Goal: Task Accomplishment & Management: Manage account settings

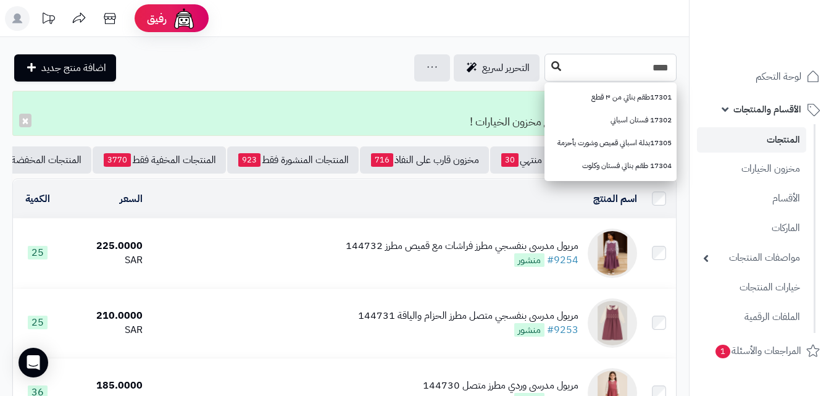
type input "****"
click at [547, 74] on button at bounding box center [556, 66] width 19 height 23
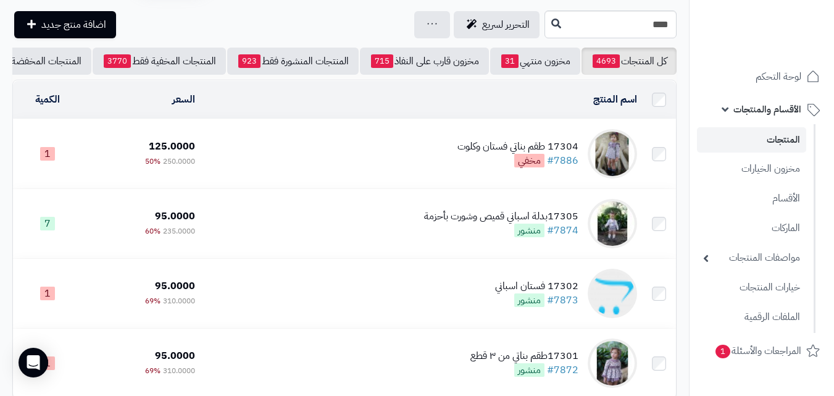
scroll to position [120, 0]
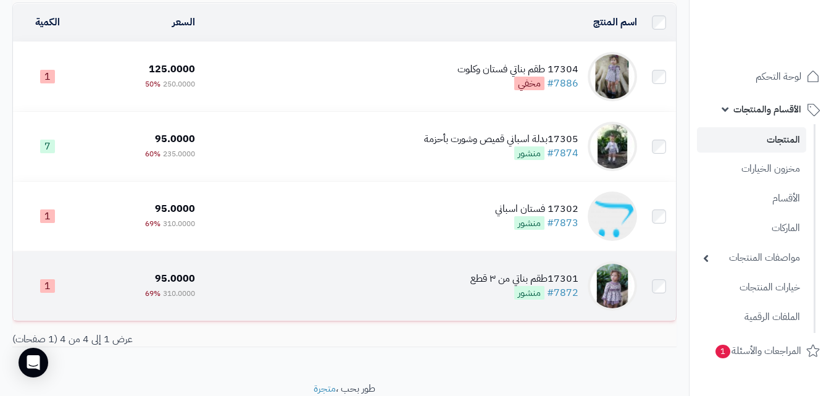
click at [396, 295] on td "17301طقم بناتي من ٣ قطع #7872 منشور" at bounding box center [421, 285] width 442 height 69
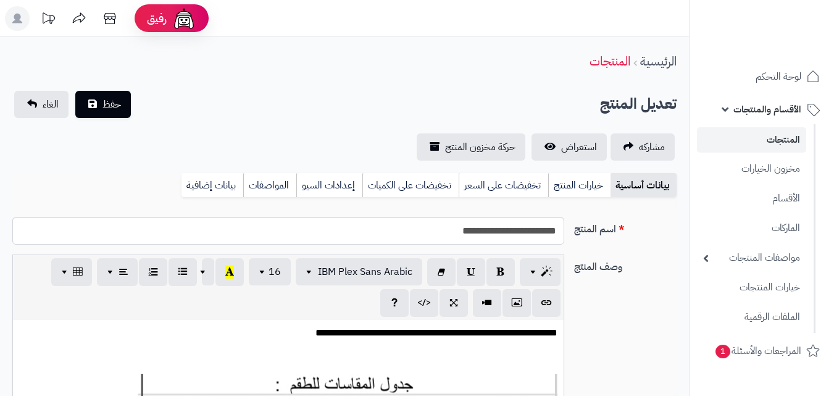
click at [589, 191] on link "خيارات المنتج" at bounding box center [579, 185] width 62 height 25
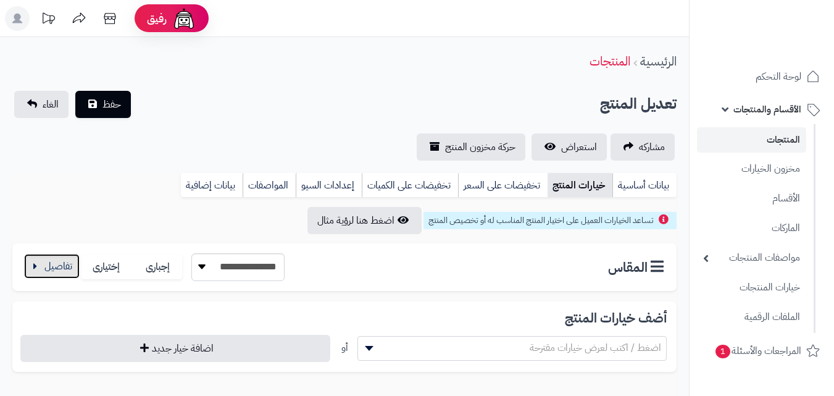
click at [57, 261] on button "button" at bounding box center [52, 266] width 56 height 25
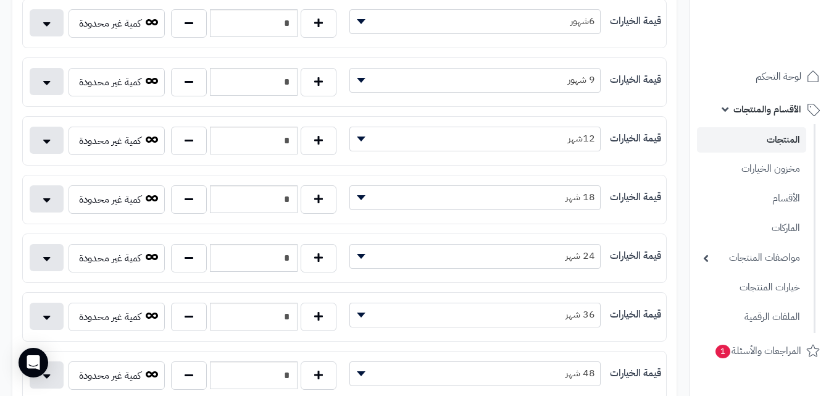
scroll to position [375, 0]
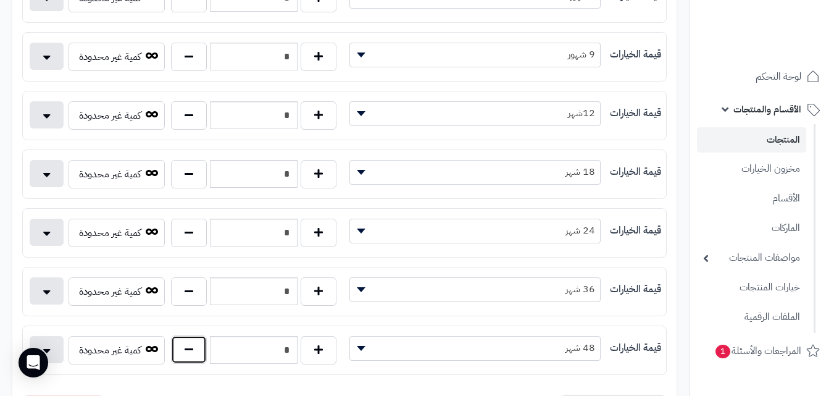
click at [204, 348] on button "button" at bounding box center [189, 349] width 36 height 28
type input "*"
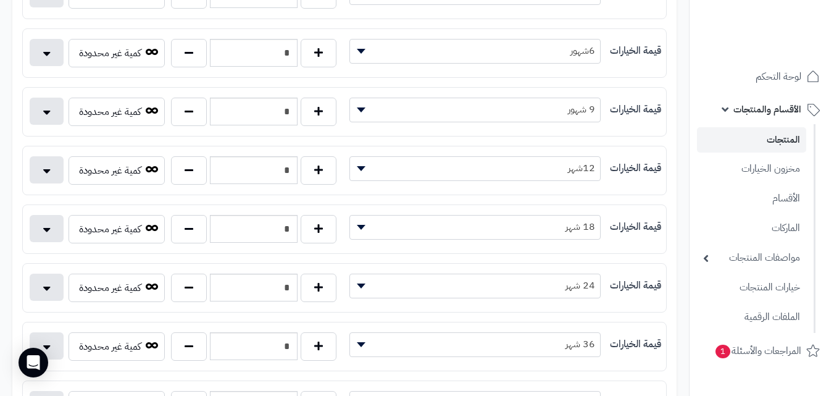
scroll to position [0, 0]
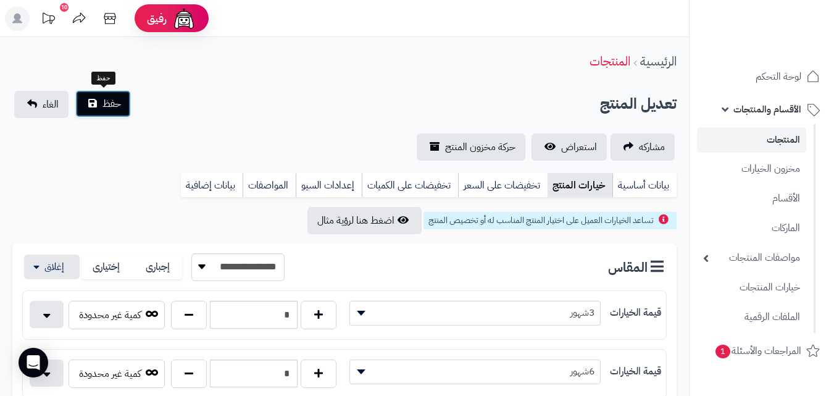
click at [110, 99] on span "حفظ" at bounding box center [111, 103] width 19 height 15
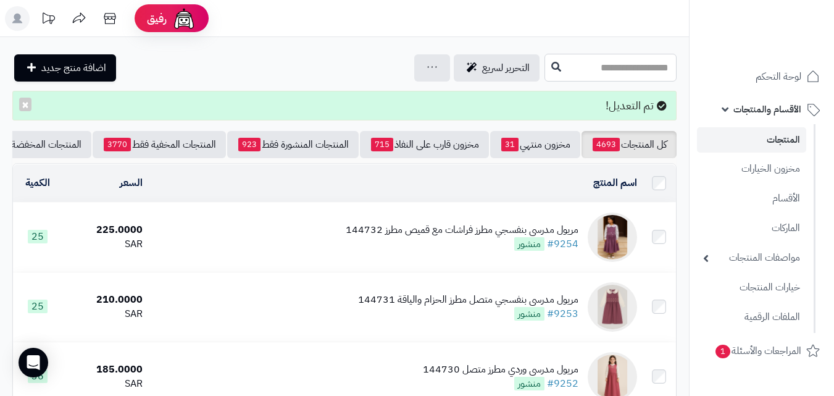
click at [623, 63] on input "text" at bounding box center [610, 68] width 132 height 28
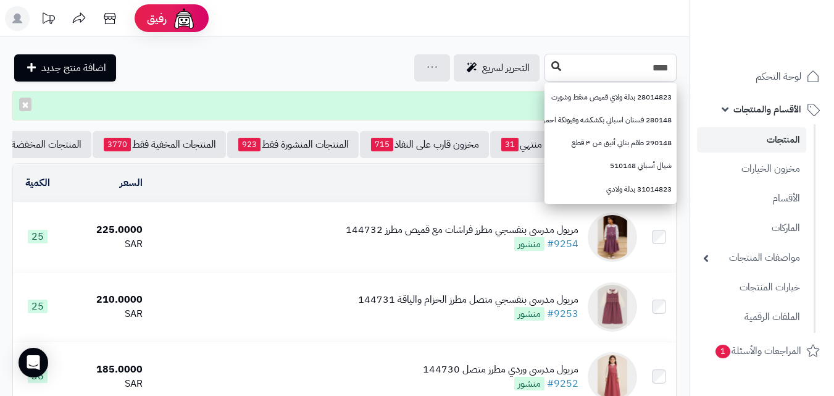
type input "****"
click at [551, 65] on icon at bounding box center [556, 66] width 10 height 10
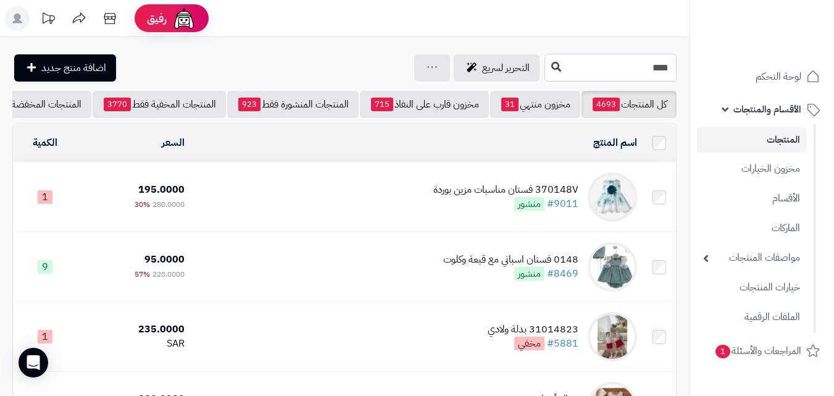
drag, startPoint x: 607, startPoint y: 62, endPoint x: 703, endPoint y: 58, distance: 96.4
click at [703, 58] on div "رفيق ! الطلبات معالجة مكتمل إرجاع المنتجات العملاء المتواجدون الان 20244 عملاء …" at bounding box center [417, 386] width 834 height 773
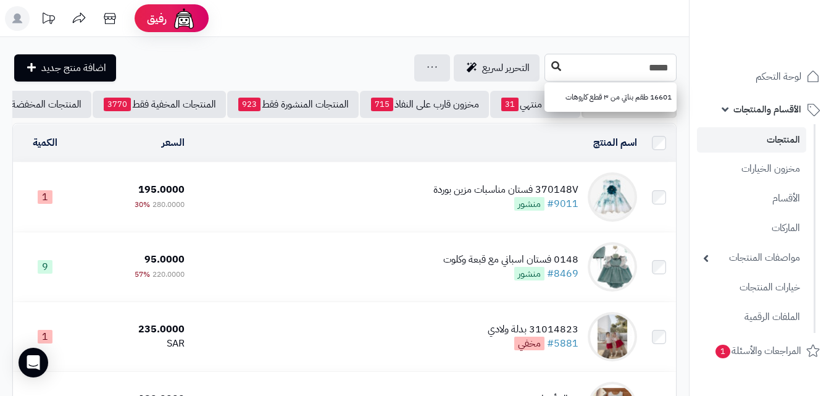
type input "*****"
click at [547, 58] on button at bounding box center [556, 66] width 19 height 23
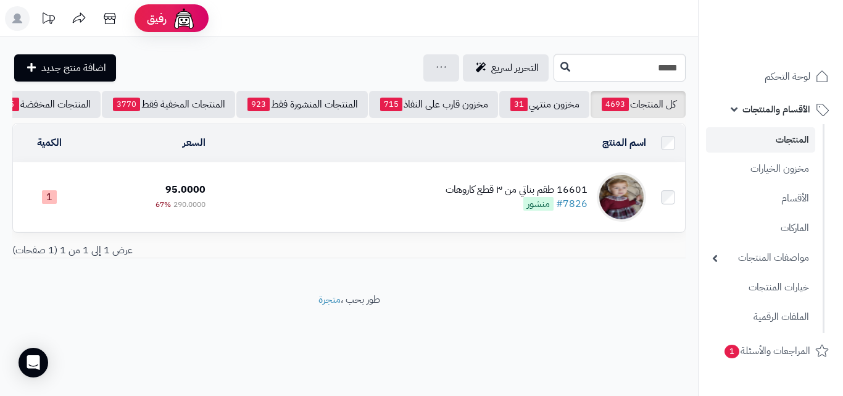
click at [334, 178] on td "16601 طقم بناتي من ٣ قطع كاروهات #7826 منشور" at bounding box center [430, 196] width 441 height 69
click at [336, 190] on td "16601 طقم بناتي من ٣ قطع كاروهات #7826 منشور" at bounding box center [430, 196] width 441 height 69
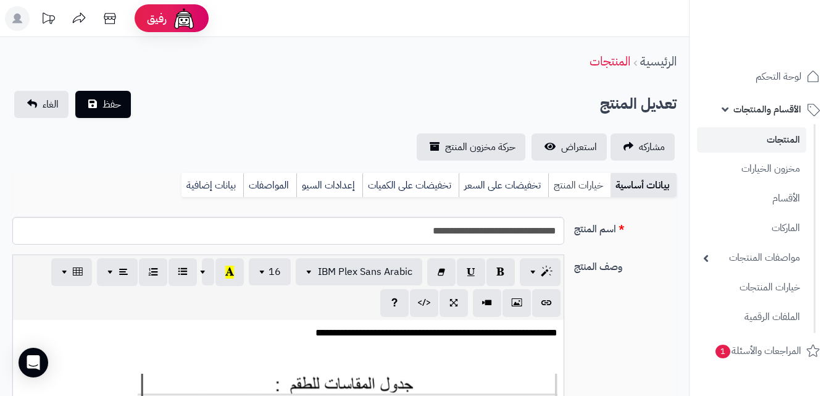
scroll to position [179, 0]
click at [570, 193] on link "خيارات المنتج" at bounding box center [579, 185] width 62 height 25
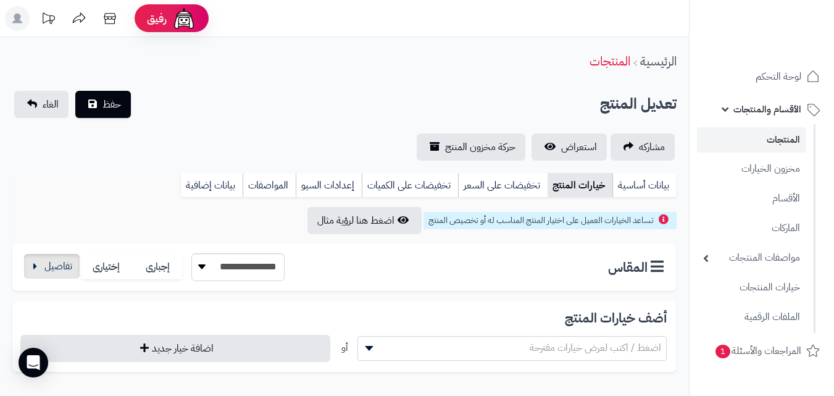
click at [59, 279] on div "**********" at bounding box center [153, 267] width 262 height 28
click at [49, 278] on button "button" at bounding box center [52, 266] width 56 height 25
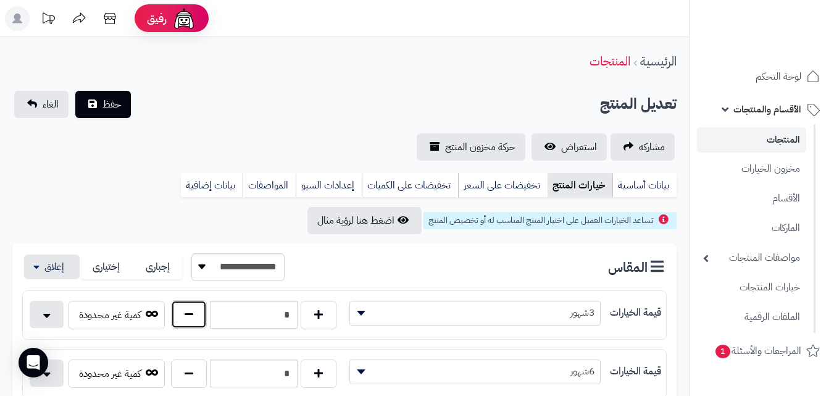
click at [194, 304] on button "button" at bounding box center [189, 314] width 36 height 28
type input "*"
click at [117, 113] on button "حفظ" at bounding box center [103, 103] width 56 height 27
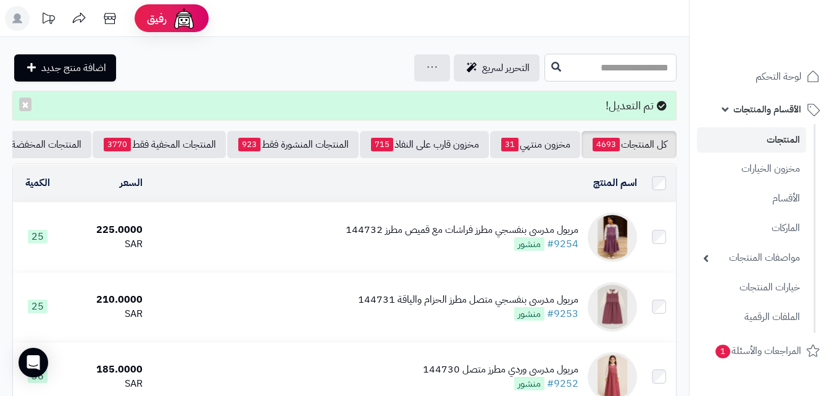
click at [564, 75] on input "text" at bounding box center [610, 68] width 132 height 28
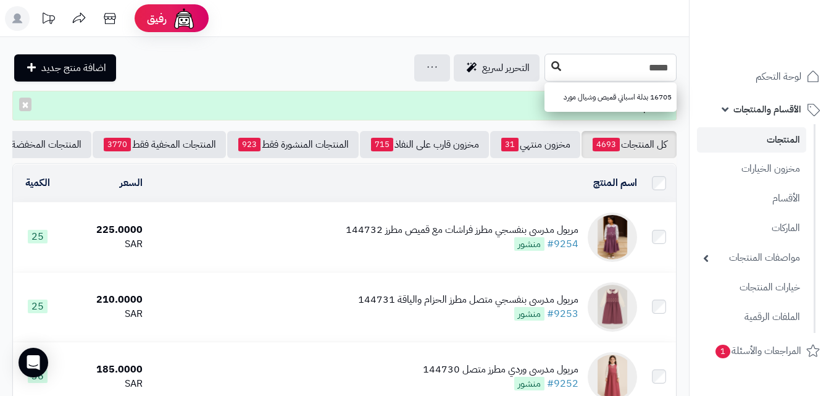
type input "*****"
click at [547, 75] on button at bounding box center [556, 66] width 19 height 23
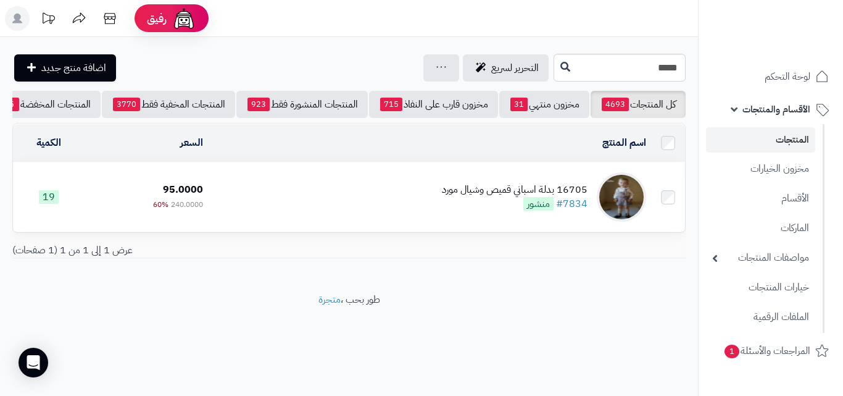
click at [441, 199] on td "16705 بدلة اسباني قميص وشيال مورد #7834 منشور" at bounding box center [429, 196] width 443 height 69
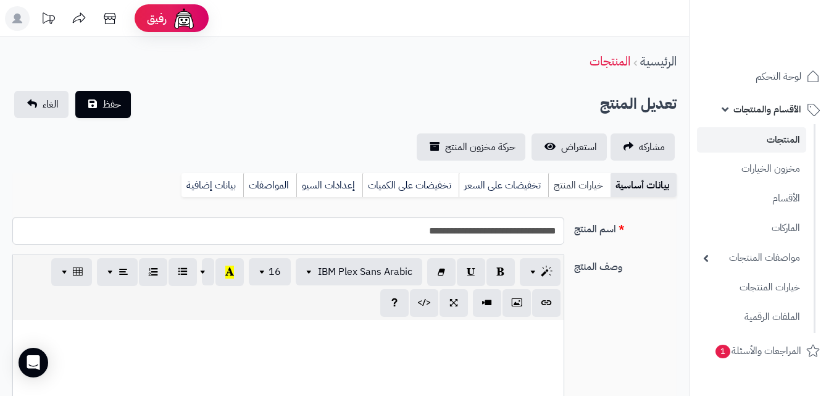
scroll to position [133, 0]
click at [598, 183] on link "خيارات المنتج" at bounding box center [579, 185] width 62 height 25
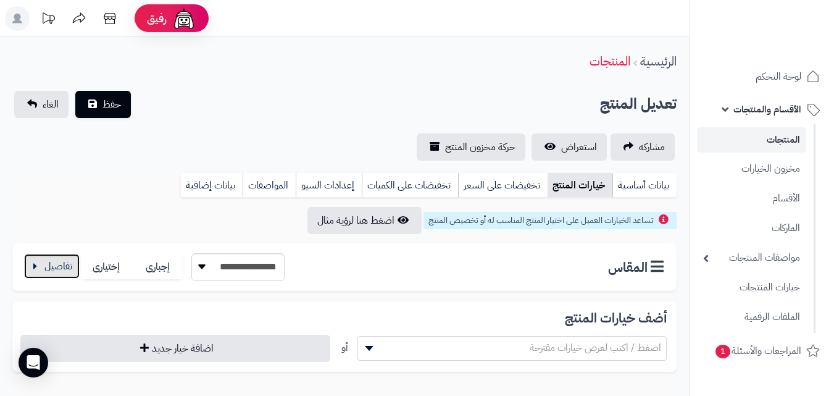
click at [46, 257] on button "button" at bounding box center [52, 266] width 56 height 25
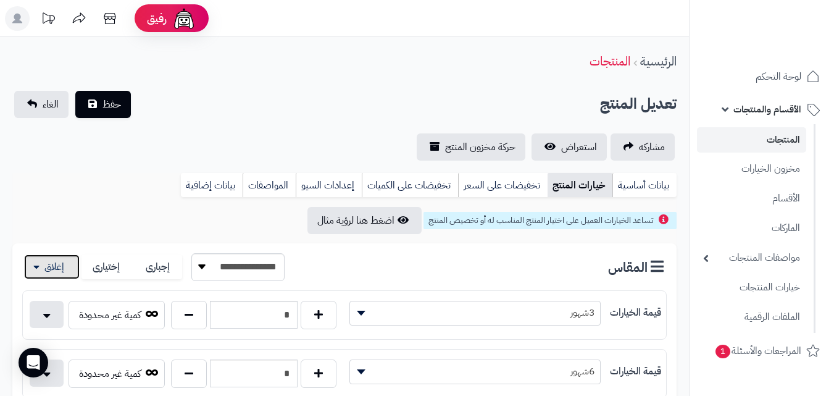
scroll to position [346, 0]
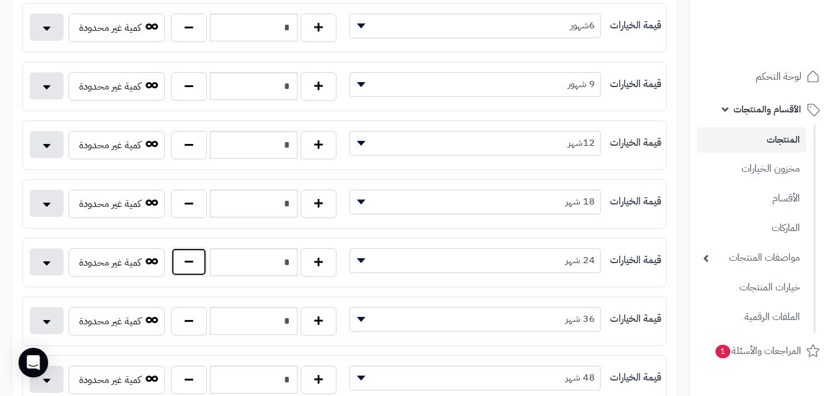
click at [196, 260] on button "button" at bounding box center [189, 261] width 36 height 28
type input "*"
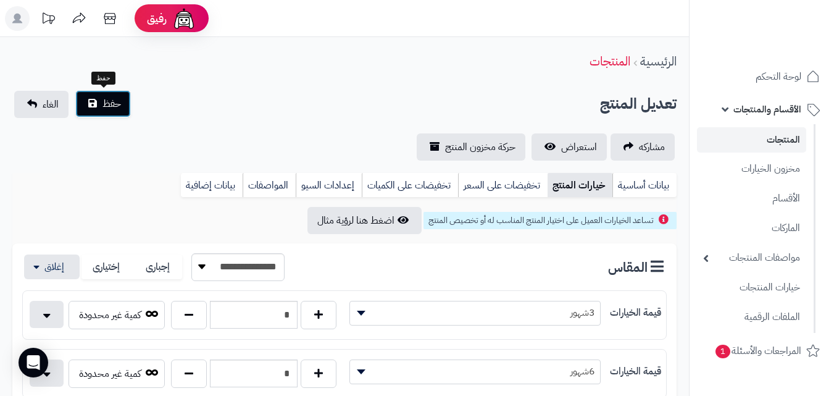
click at [91, 111] on button "حفظ" at bounding box center [103, 103] width 56 height 27
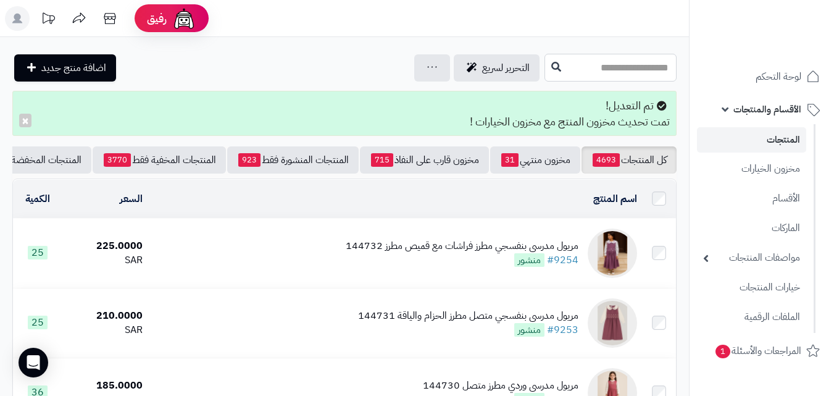
click at [544, 64] on input "text" at bounding box center [610, 68] width 132 height 28
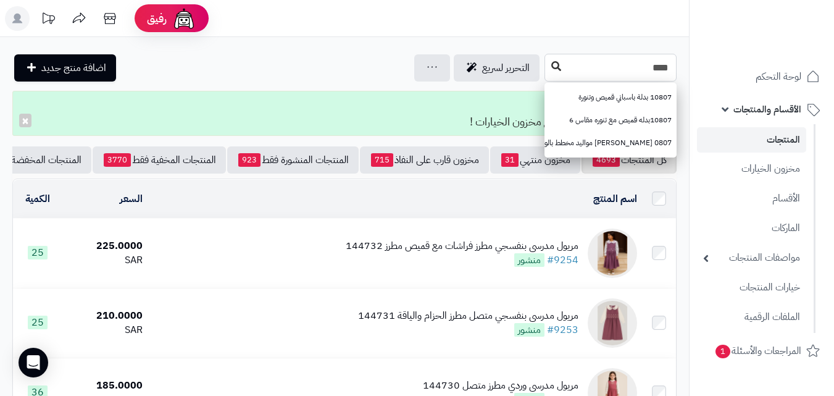
type input "****"
click at [547, 73] on button at bounding box center [556, 66] width 19 height 23
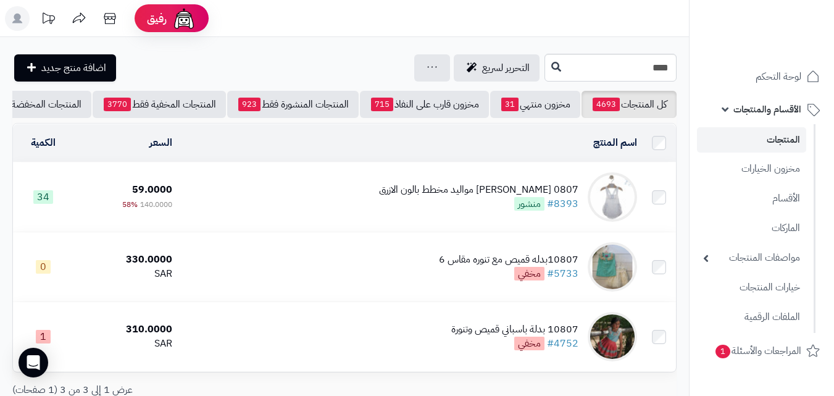
click at [447, 211] on div "0807 [PERSON_NAME] مواليد مخطط بالون الازرق #8393 منشور" at bounding box center [478, 197] width 199 height 28
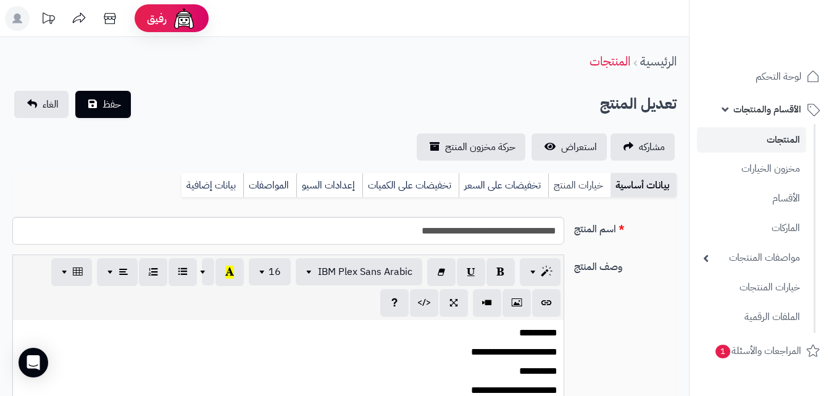
scroll to position [133, 0]
click at [586, 178] on link "خيارات المنتج" at bounding box center [579, 185] width 62 height 25
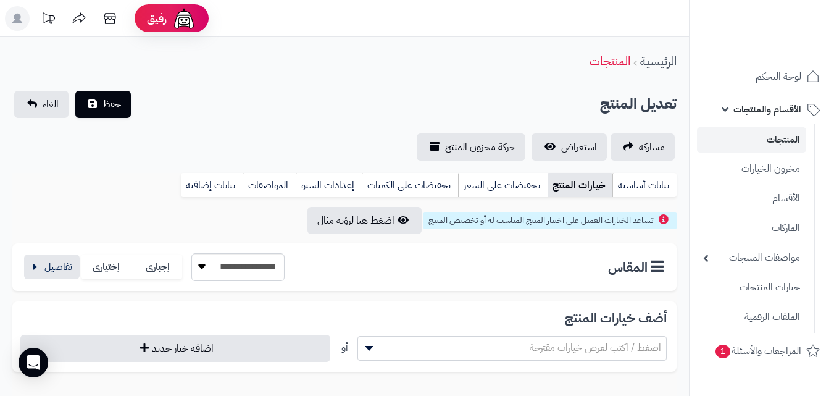
click at [46, 280] on div "**********" at bounding box center [153, 267] width 262 height 28
click at [51, 266] on button "button" at bounding box center [52, 266] width 56 height 25
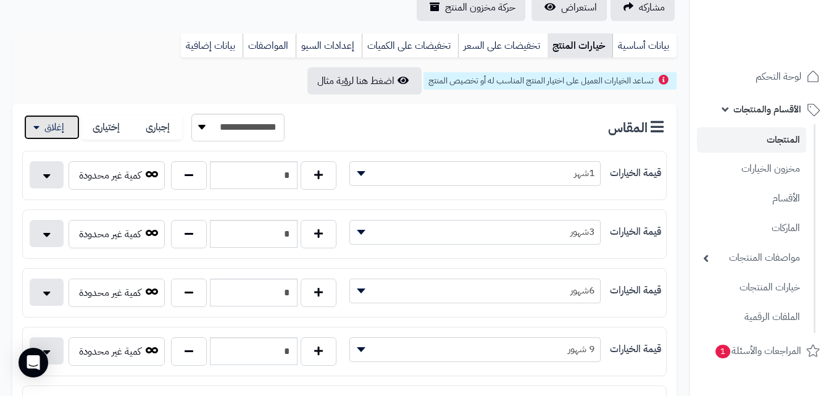
scroll to position [268, 0]
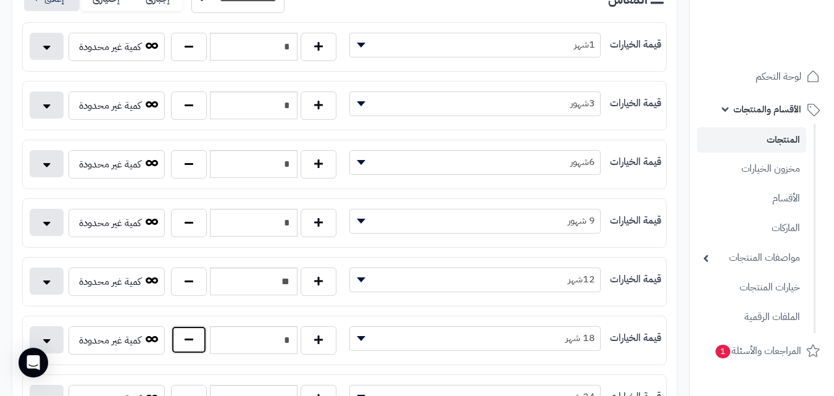
click at [191, 334] on button "button" at bounding box center [189, 339] width 36 height 28
type input "*"
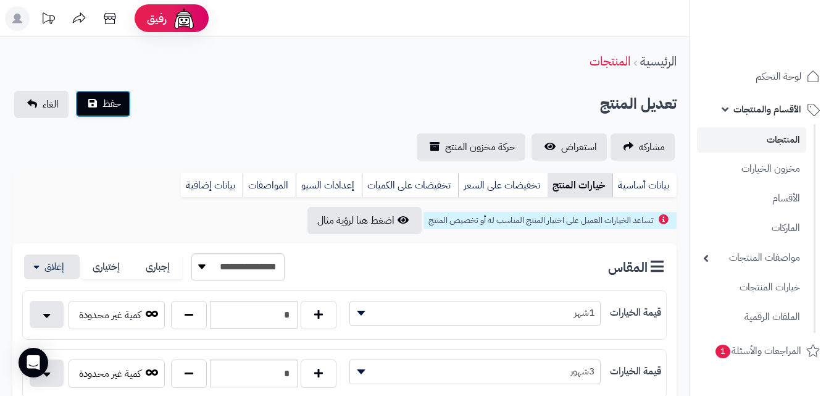
click at [117, 110] on span "حفظ" at bounding box center [111, 103] width 19 height 15
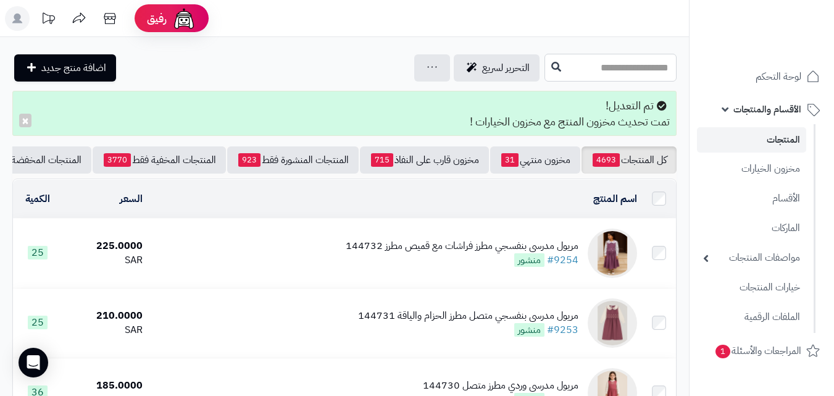
click at [544, 74] on input "text" at bounding box center [610, 68] width 132 height 28
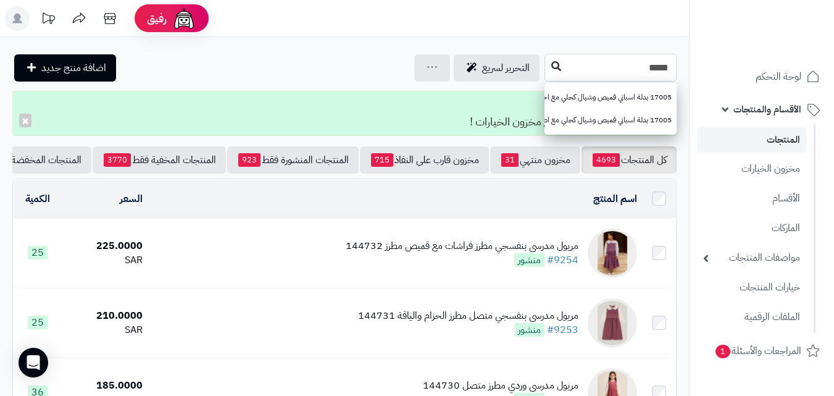
type input "*****"
click at [551, 70] on icon at bounding box center [556, 66] width 10 height 10
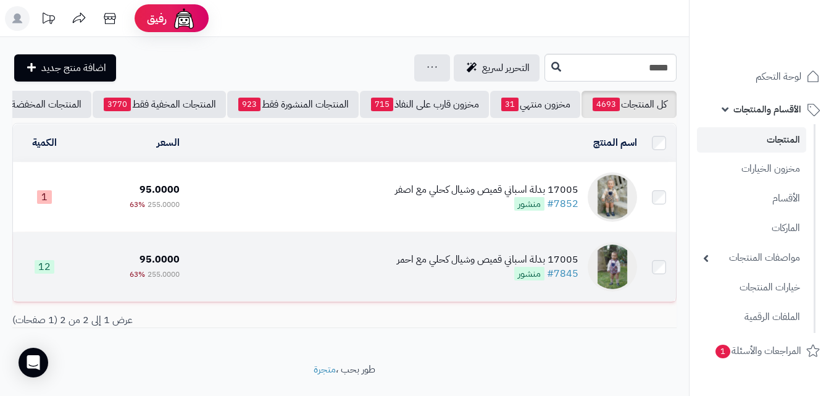
click at [368, 270] on td "17005 بدلة اسباني قميص وشيال كحلي مع احمر #7845 منشور" at bounding box center [412, 266] width 457 height 69
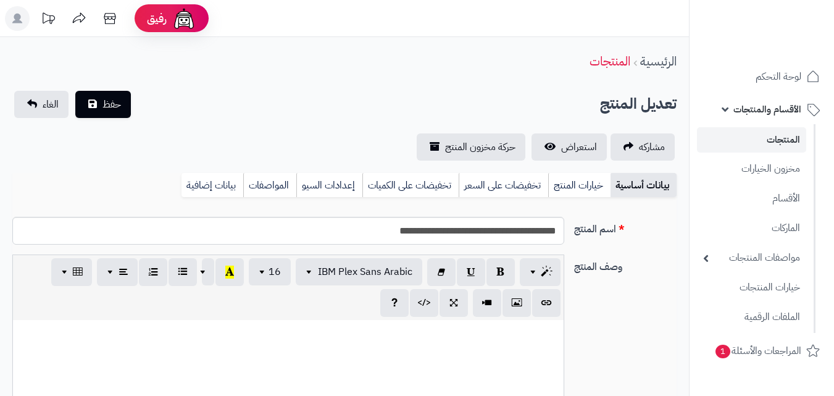
scroll to position [133, 0]
click at [577, 173] on link "خيارات المنتج" at bounding box center [579, 185] width 62 height 25
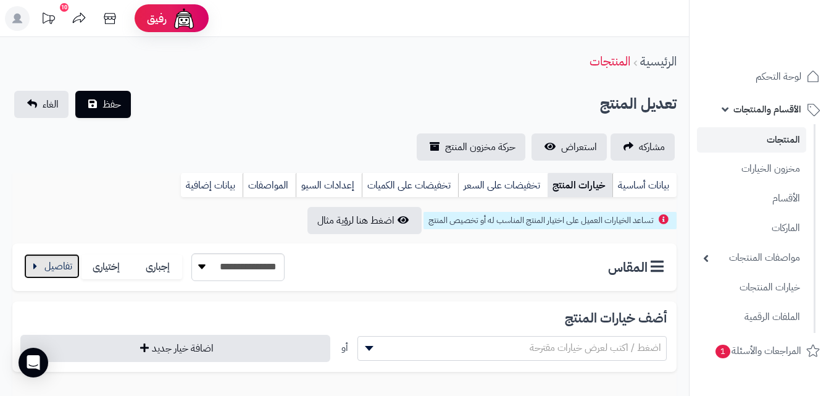
click at [36, 263] on button "button" at bounding box center [52, 266] width 56 height 25
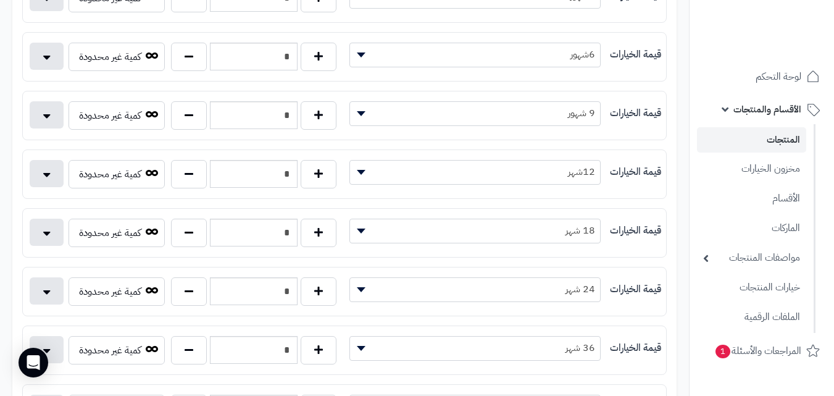
scroll to position [322, 0]
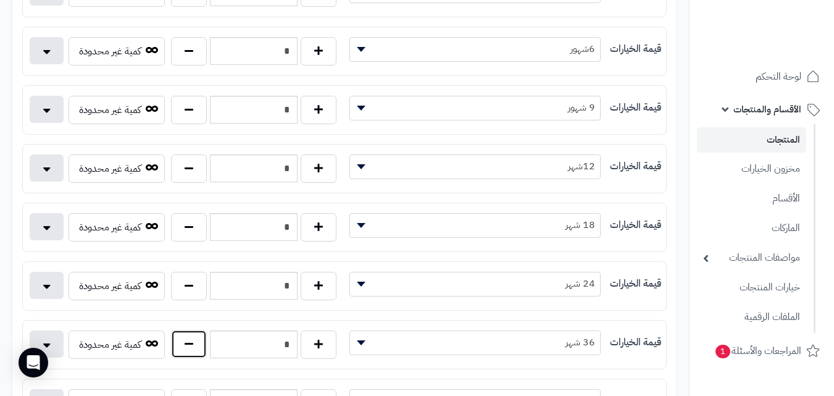
click at [183, 351] on button "button" at bounding box center [189, 343] width 36 height 28
type input "*"
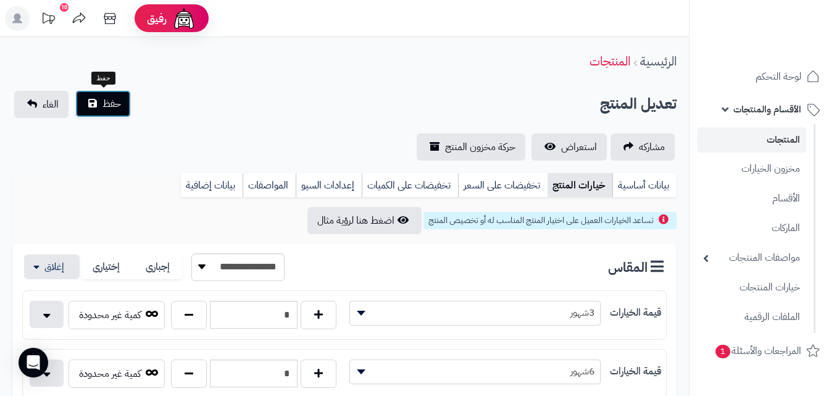
click at [117, 110] on span "حفظ" at bounding box center [111, 103] width 19 height 15
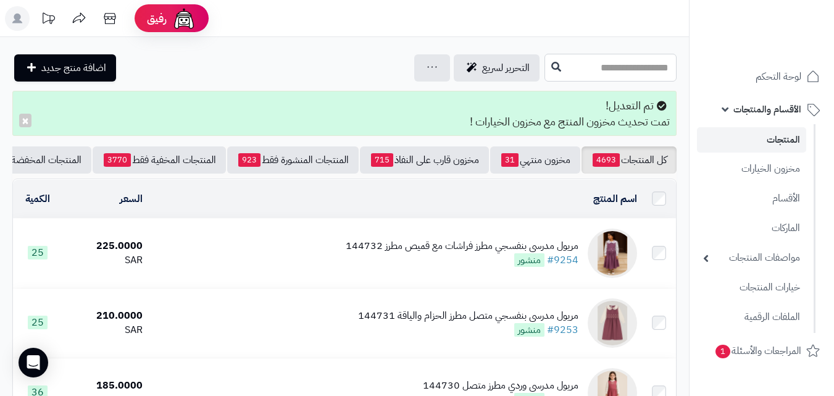
click at [588, 75] on input "text" at bounding box center [610, 68] width 132 height 28
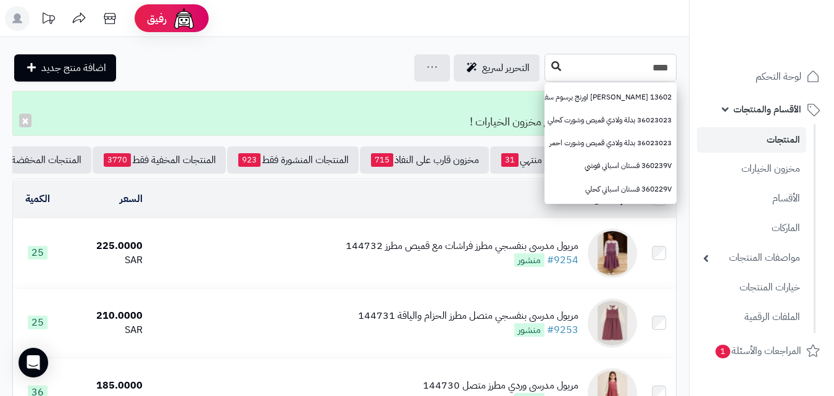
type input "****"
click at [547, 73] on button at bounding box center [556, 66] width 19 height 23
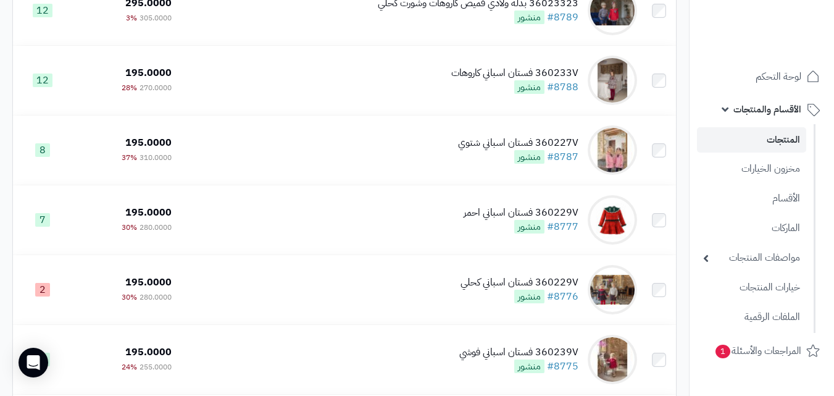
scroll to position [547, 0]
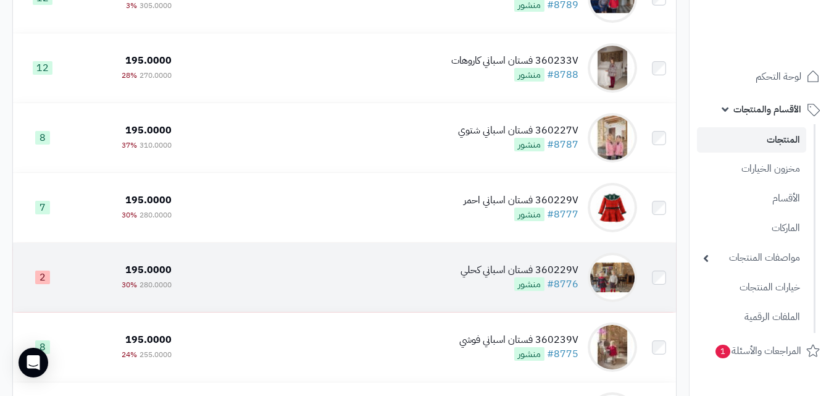
click at [474, 291] on div "360229V فستان اسباني كحلي #8776 منشور" at bounding box center [519, 277] width 118 height 28
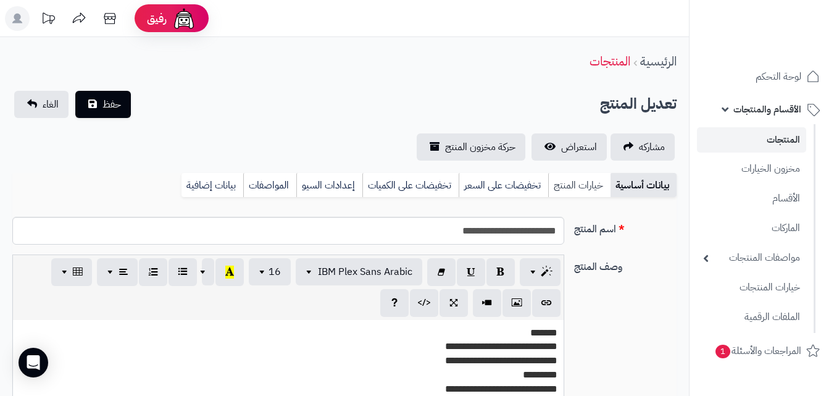
scroll to position [225, 0]
click at [565, 181] on link "خيارات المنتج" at bounding box center [579, 185] width 62 height 25
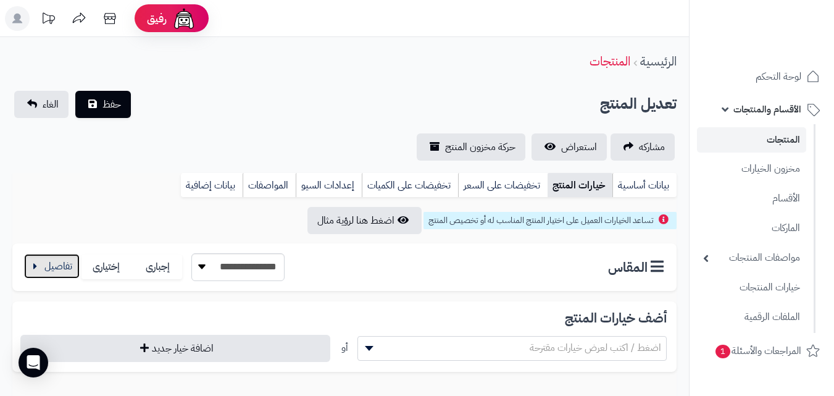
click at [63, 259] on button "button" at bounding box center [52, 266] width 56 height 25
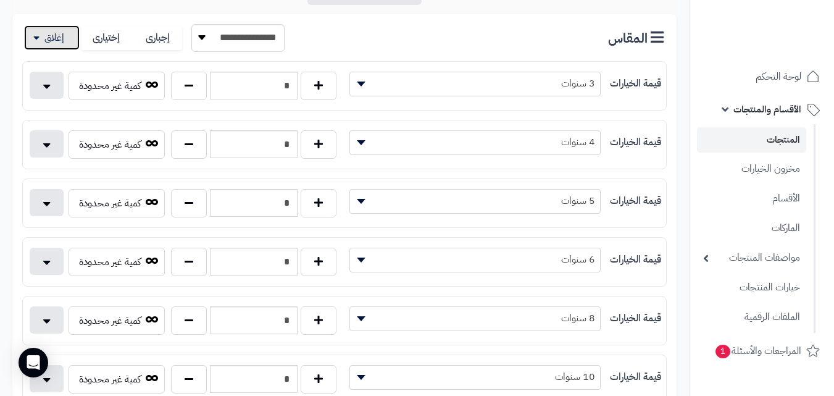
scroll to position [234, 0]
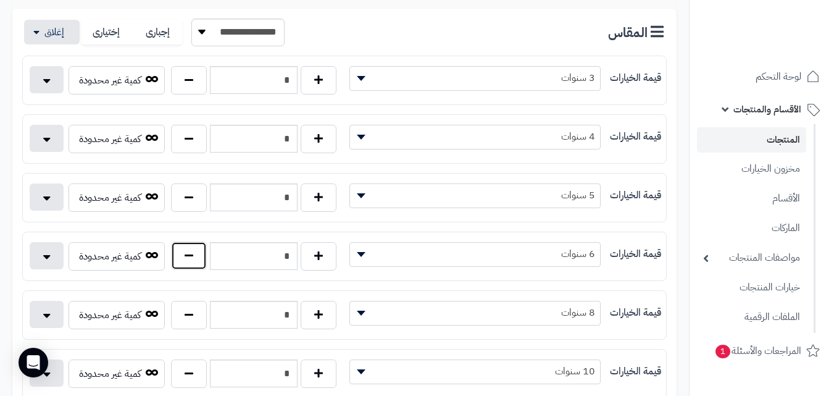
click at [204, 258] on button "button" at bounding box center [189, 255] width 36 height 28
type input "*"
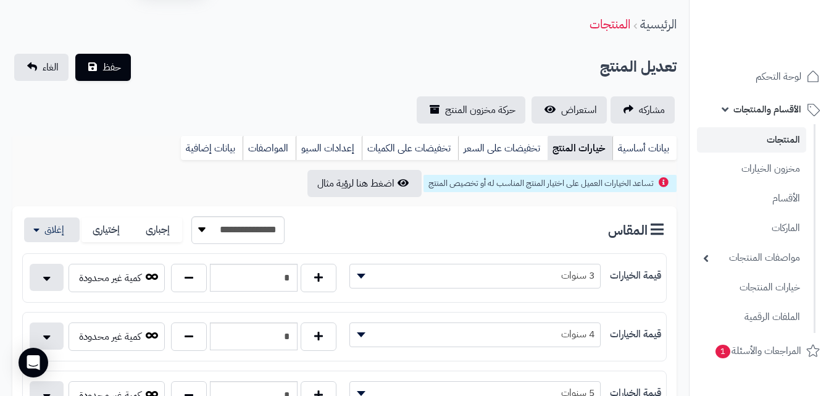
scroll to position [0, 0]
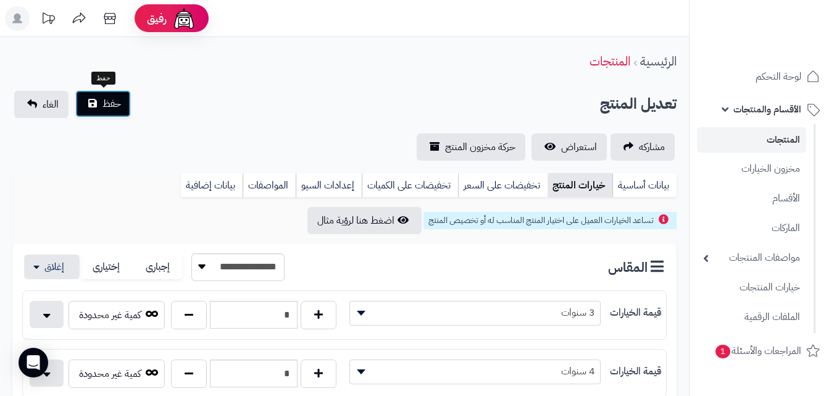
click at [85, 102] on button "حفظ" at bounding box center [103, 103] width 56 height 27
